Goal: Check status: Check status

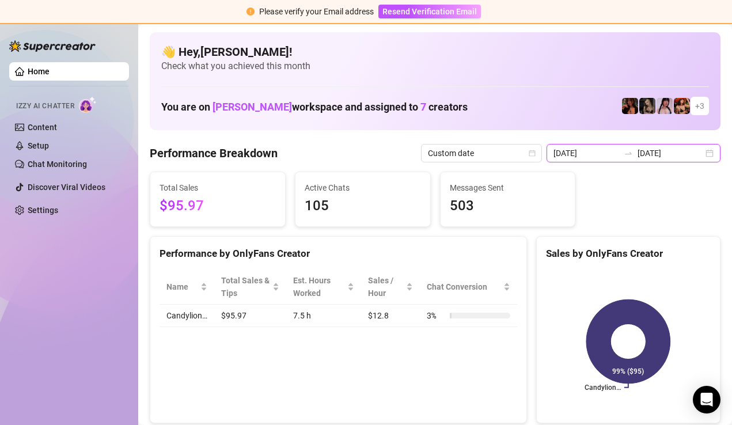
click at [619, 154] on input "[DATE]" at bounding box center [586, 153] width 66 height 13
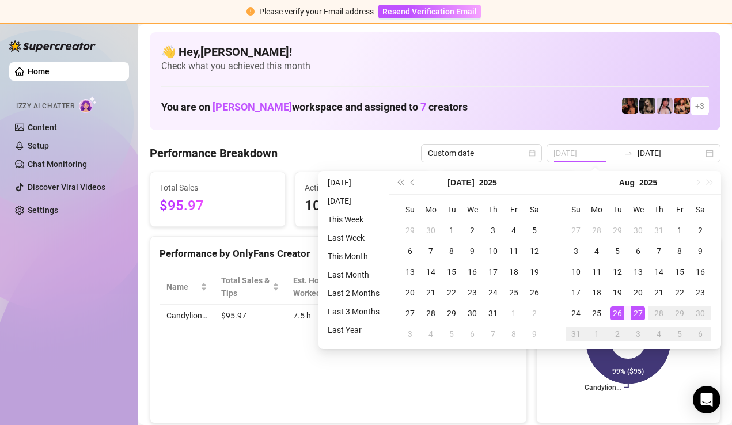
click at [620, 313] on div "26" at bounding box center [617, 313] width 14 height 14
click at [545, 375] on div "Candylion… 99% ($95)" at bounding box center [628, 341] width 183 height 162
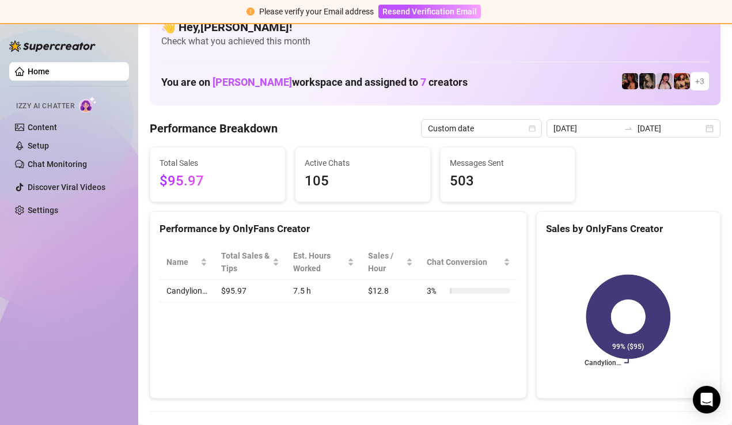
scroll to position [5, 0]
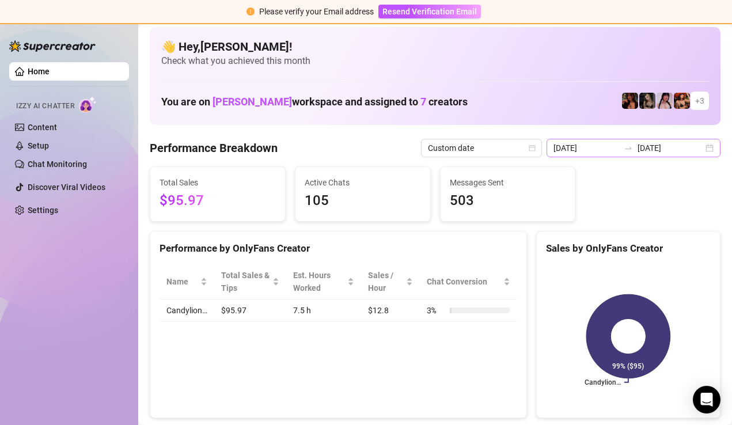
click at [678, 154] on div "[DATE] [DATE]" at bounding box center [633, 148] width 174 height 18
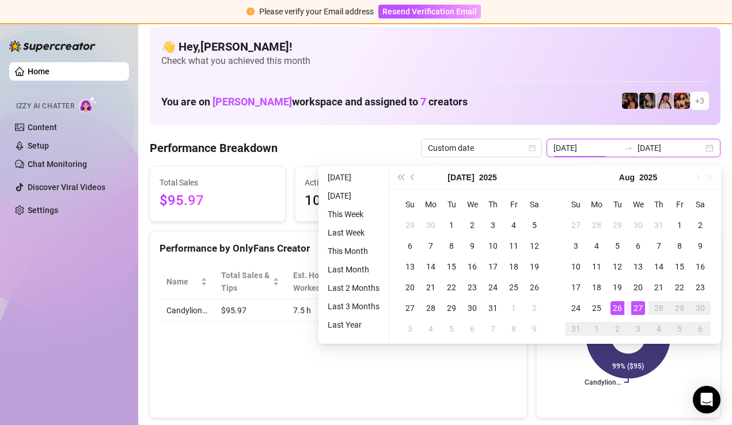
click at [683, 139] on div "[DATE] [DATE]" at bounding box center [633, 148] width 174 height 18
click at [687, 143] on input "[DATE]" at bounding box center [670, 148] width 66 height 13
type input "[DATE]"
click at [367, 176] on li "[DATE]" at bounding box center [353, 177] width 61 height 14
type input "[DATE]"
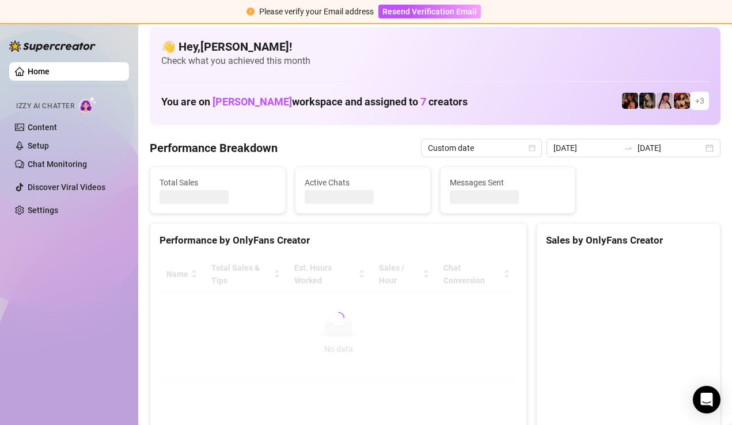
click at [396, 140] on div "Performance Breakdown Custom date [DATE] [DATE]" at bounding box center [435, 148] width 571 height 18
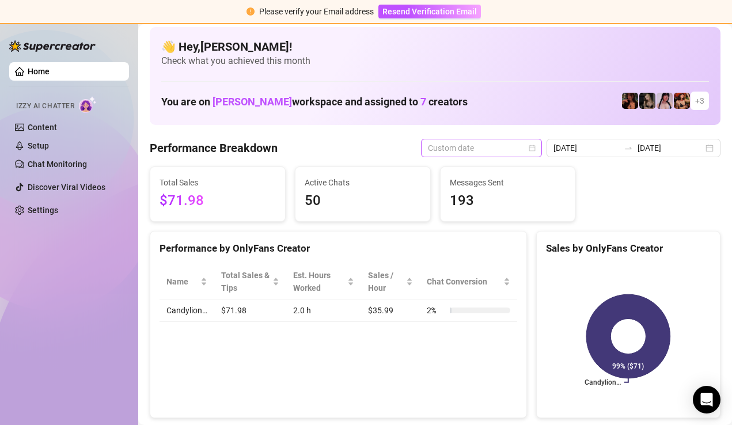
click at [535, 141] on span "Custom date" at bounding box center [481, 147] width 107 height 17
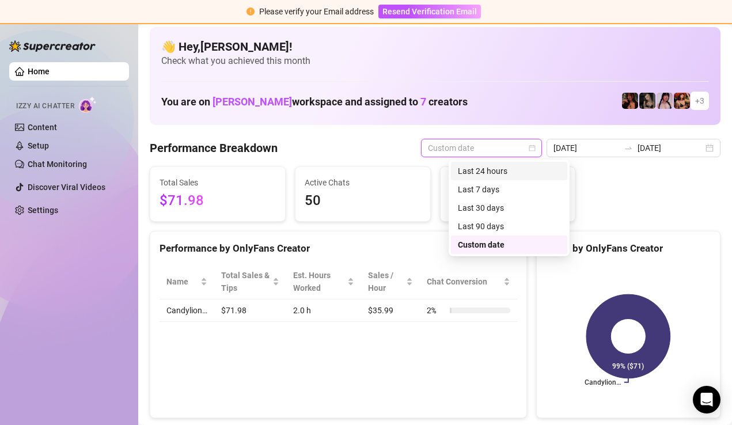
click at [644, 207] on div "Total Sales $71.98 Active Chats 50 Messages Sent 193" at bounding box center [435, 193] width 580 height 55
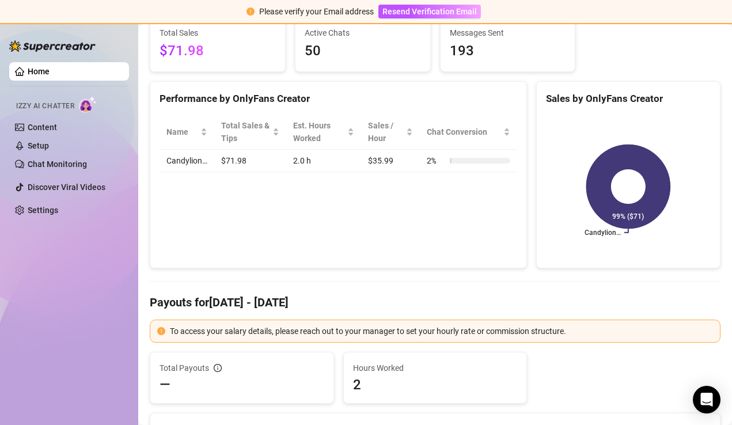
scroll to position [0, 0]
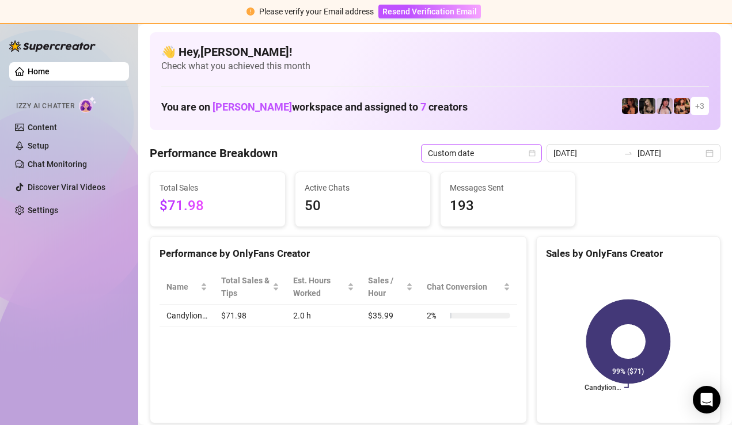
click at [535, 153] on span "Custom date" at bounding box center [481, 153] width 107 height 17
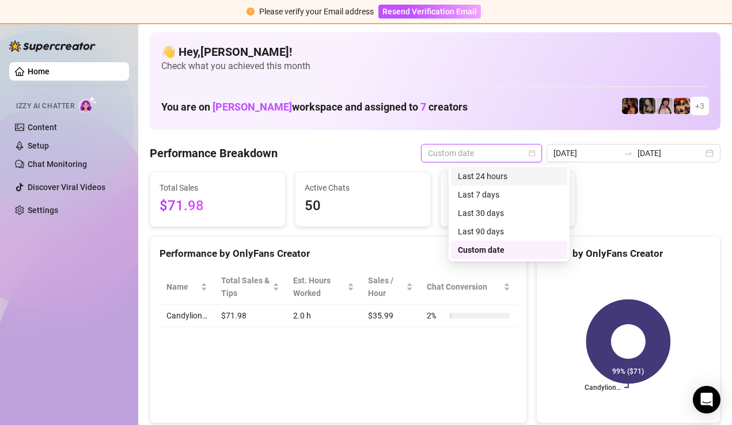
click at [483, 173] on div "Last 24 hours" at bounding box center [509, 176] width 102 height 13
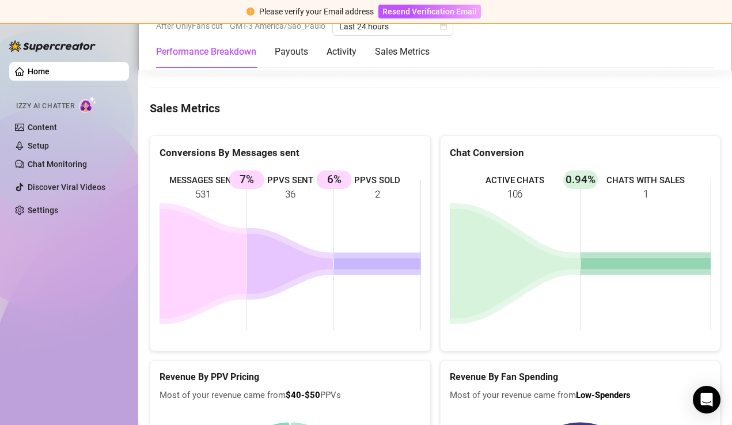
scroll to position [1607, 0]
